Goal: Entertainment & Leisure: Consume media (video, audio)

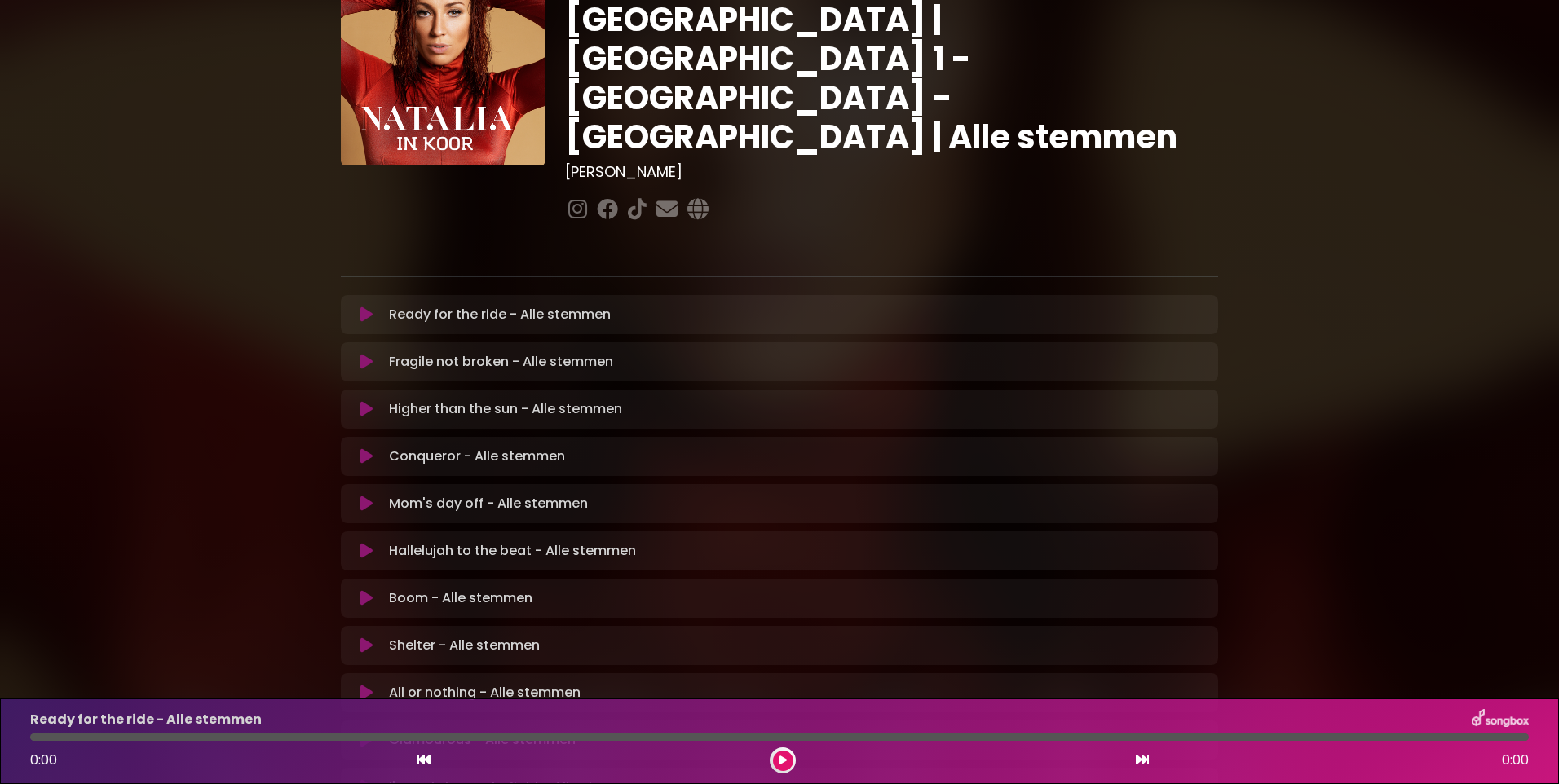
scroll to position [245, 0]
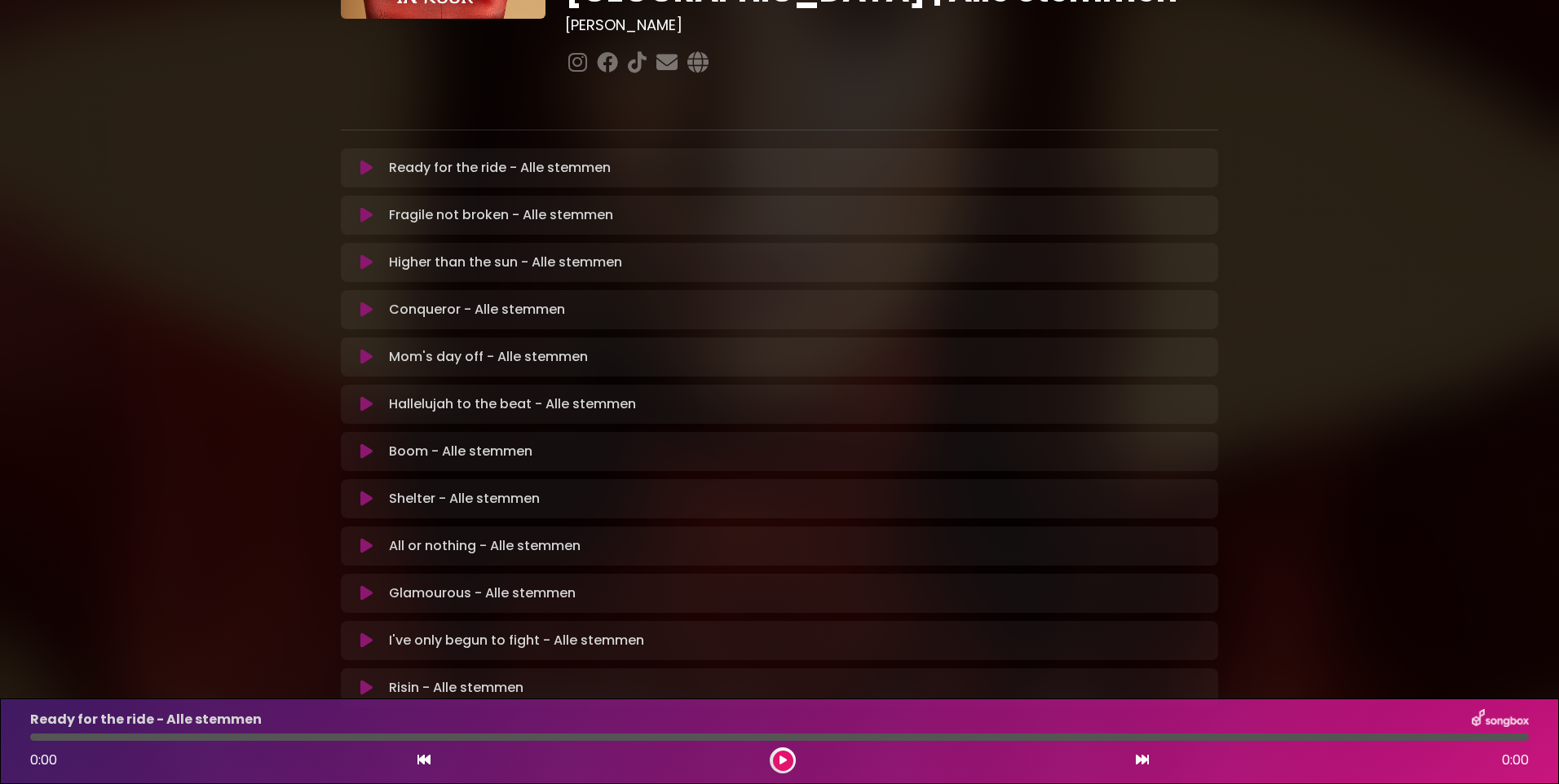
click at [362, 396] on icon at bounding box center [367, 404] width 12 height 16
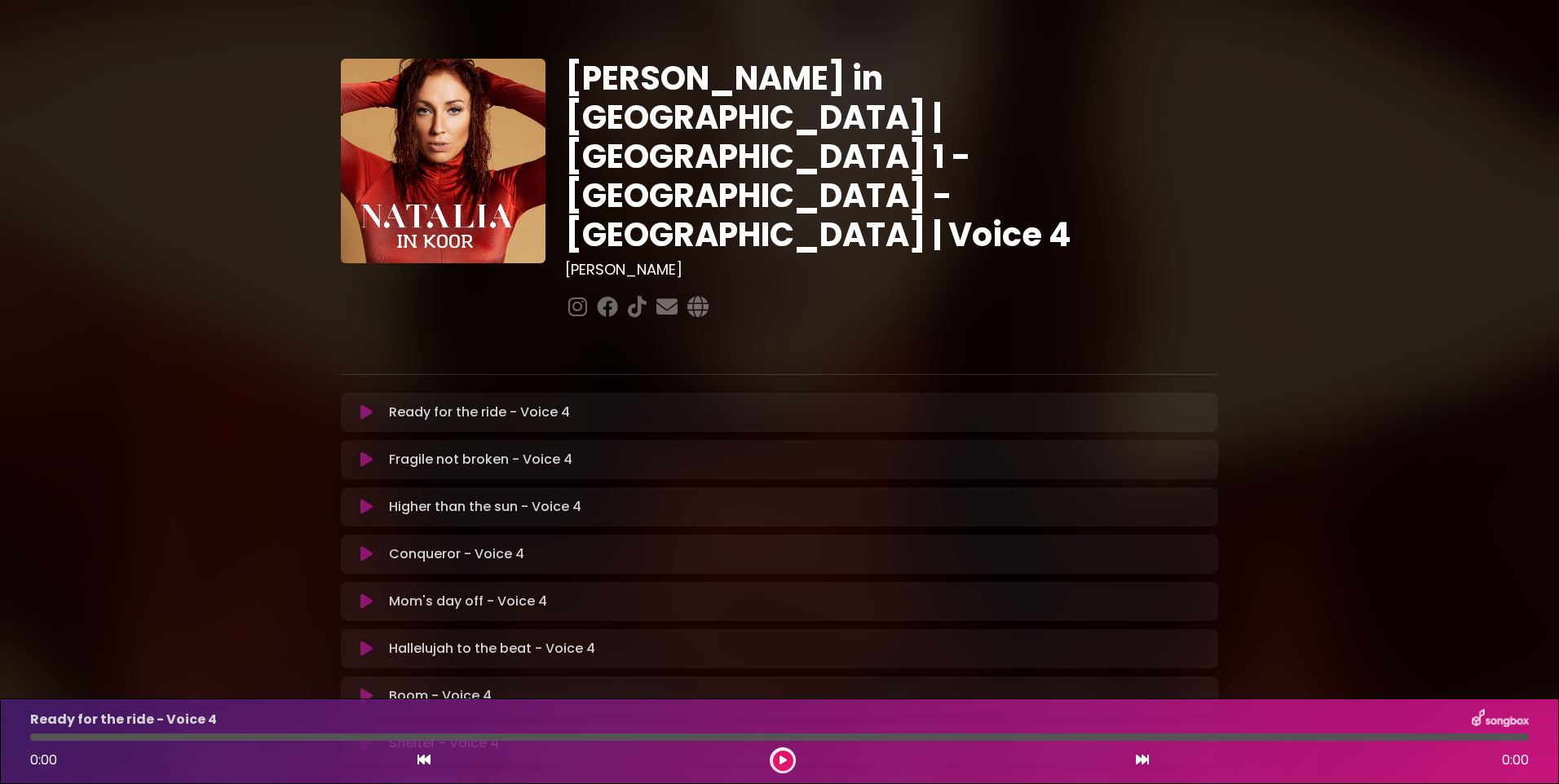
click at [364, 641] on icon at bounding box center [367, 649] width 12 height 16
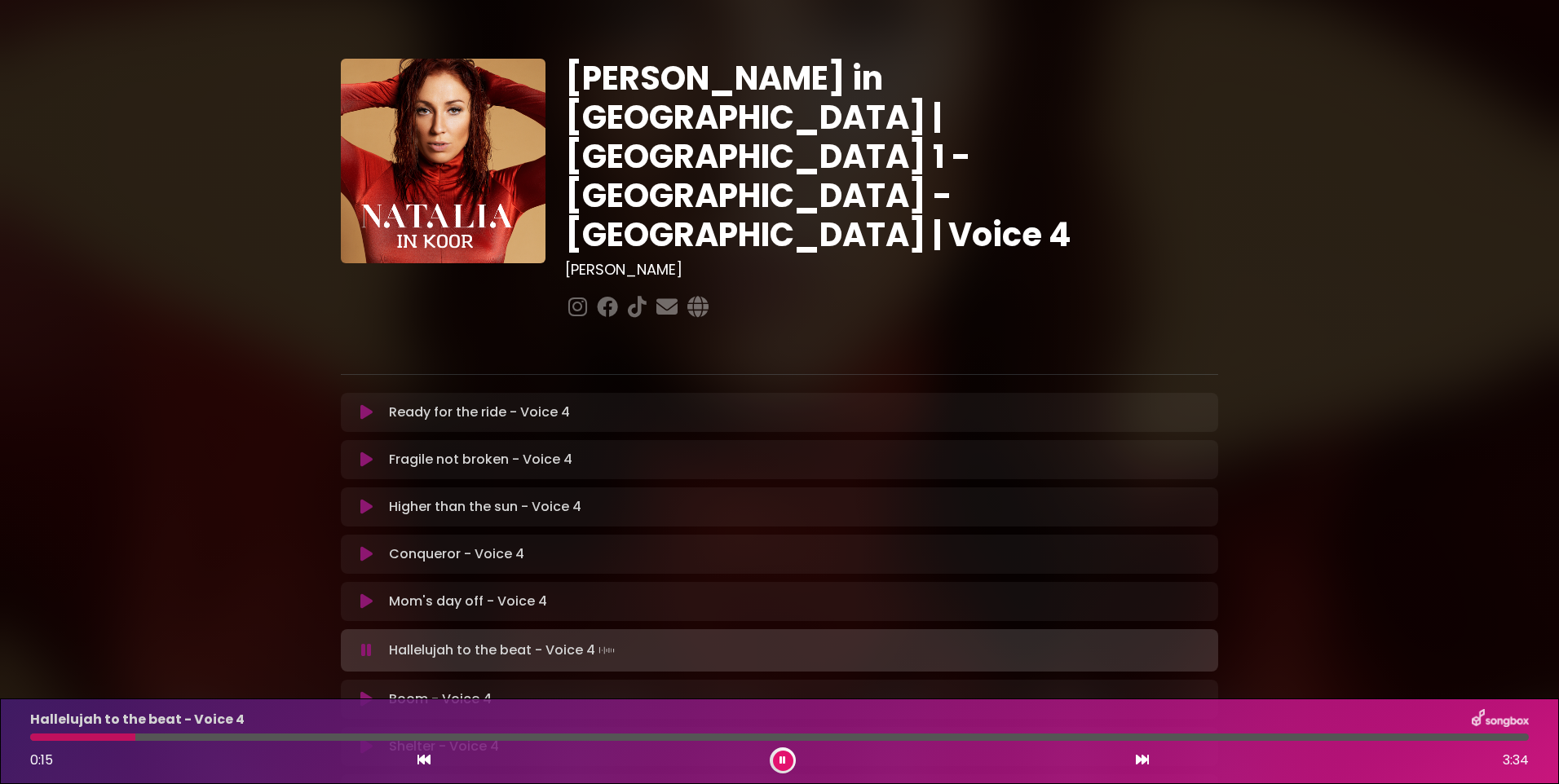
click at [36, 736] on div at bounding box center [83, 738] width 106 height 8
click at [35, 742] on div "Hallelujah to the beat - Voice 4 0:15 3:34" at bounding box center [780, 741] width 1519 height 64
click at [36, 736] on div at bounding box center [86, 738] width 113 height 8
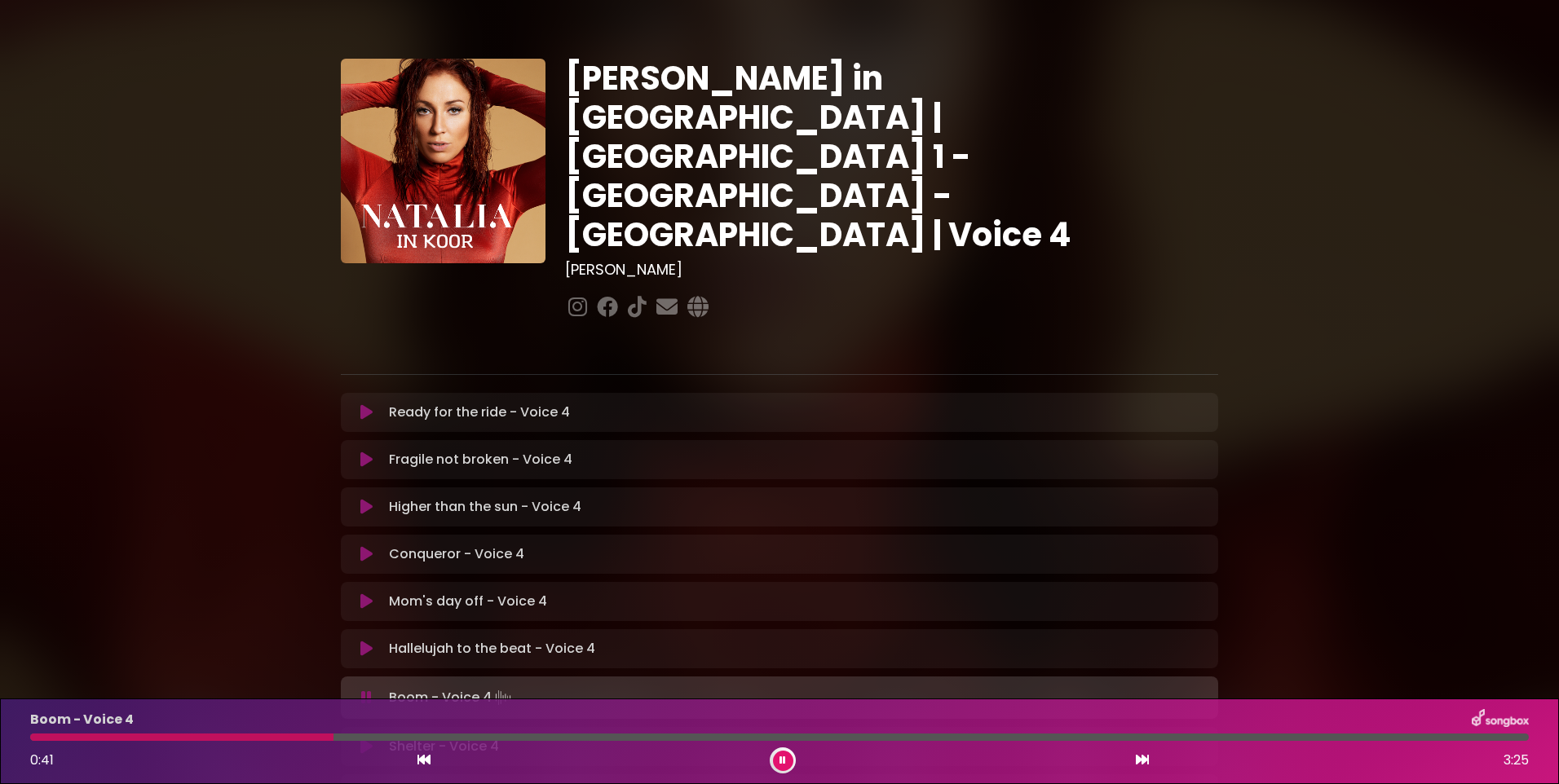
click at [172, 741] on div "Boom - Voice 4 0:41 3:25" at bounding box center [780, 741] width 1519 height 64
click at [173, 735] on div at bounding box center [183, 738] width 308 height 8
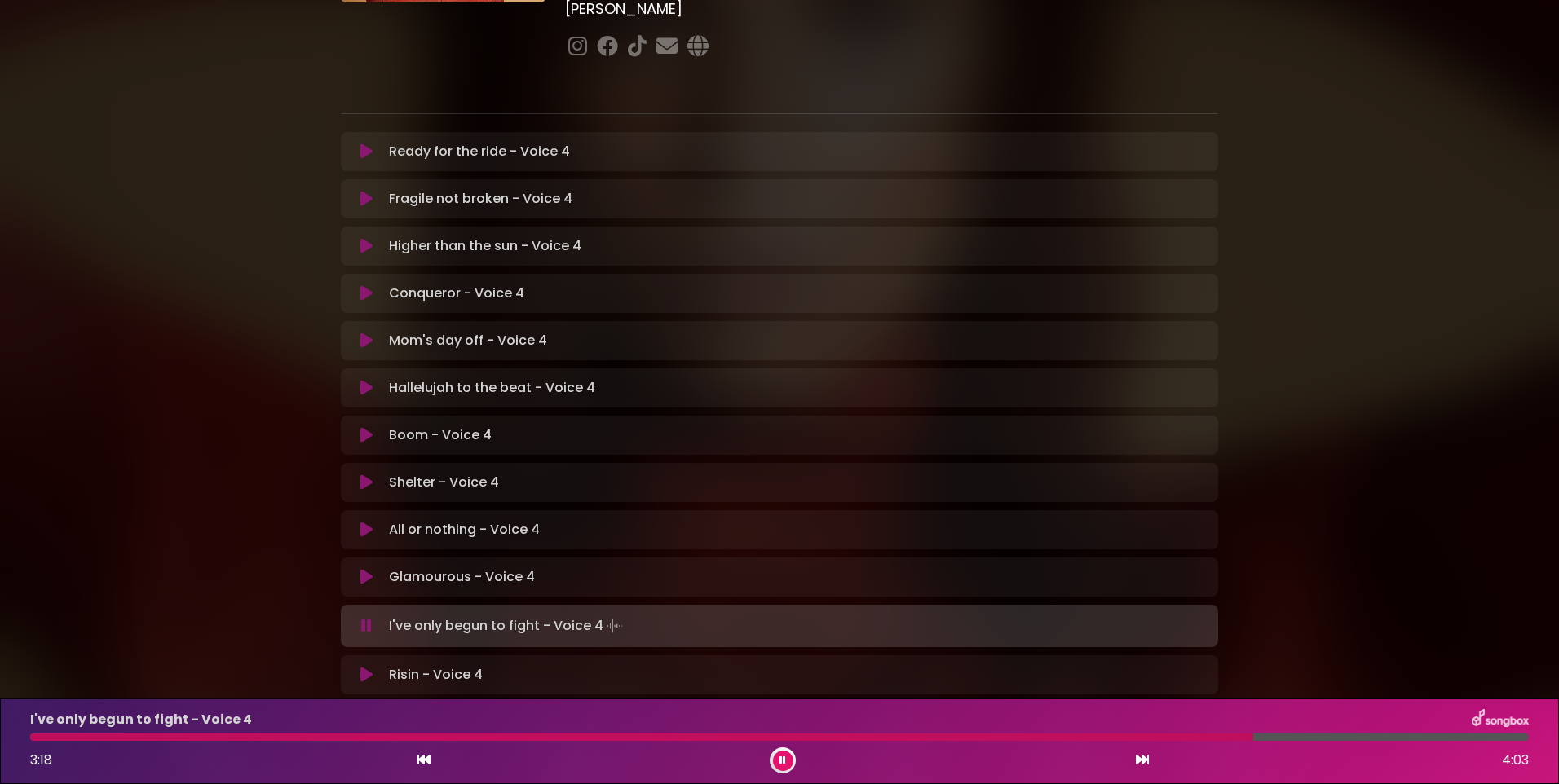
scroll to position [262, 0]
